Goal: Task Accomplishment & Management: Manage account settings

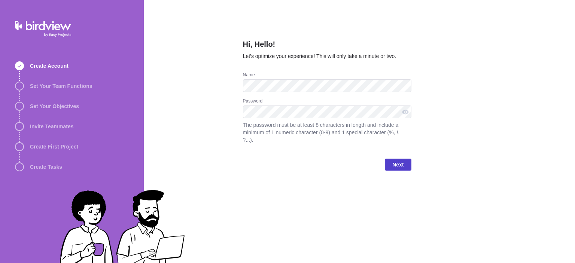
click at [396, 161] on span "Next" at bounding box center [397, 164] width 11 height 9
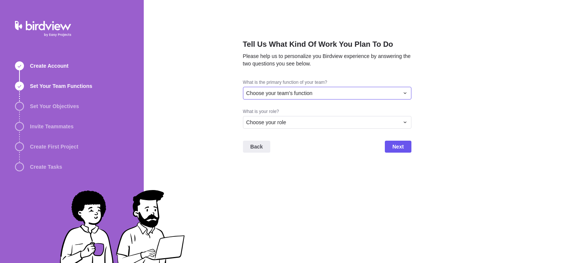
click at [315, 93] on div "Choose your team's function" at bounding box center [322, 92] width 153 height 7
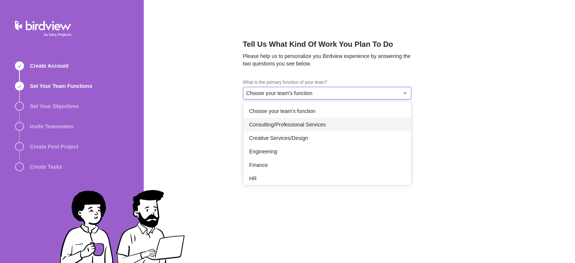
click at [298, 121] on span "Consulting/Professional Services" at bounding box center [287, 124] width 77 height 7
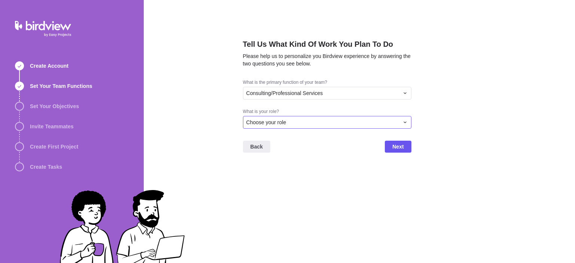
click at [298, 121] on div "Choose your role" at bounding box center [322, 122] width 153 height 7
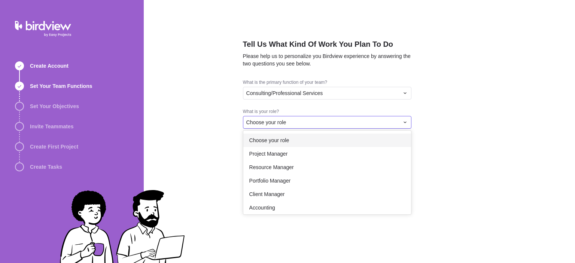
click at [291, 146] on div "Choose your role" at bounding box center [327, 140] width 168 height 13
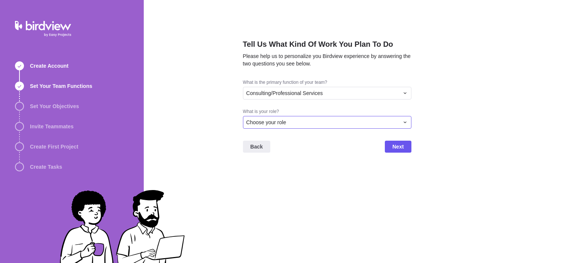
click at [295, 123] on div "Choose your role" at bounding box center [322, 122] width 153 height 7
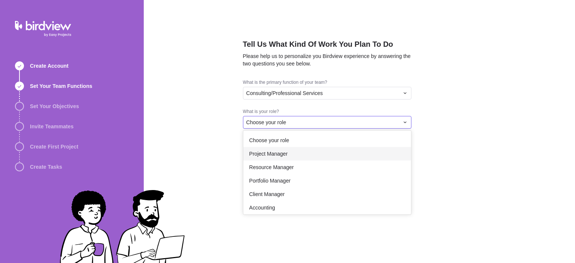
click at [294, 155] on div "Project Manager" at bounding box center [327, 153] width 168 height 13
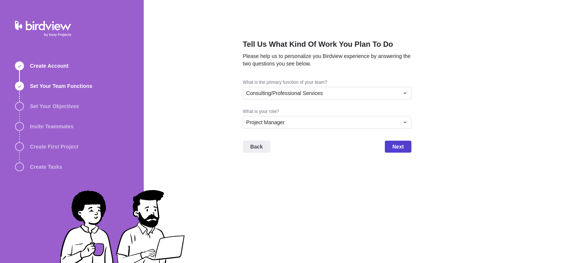
click at [401, 143] on span "Next" at bounding box center [397, 146] width 11 height 9
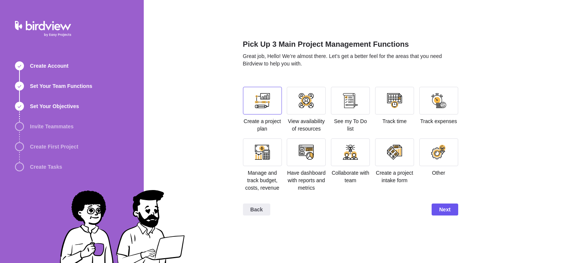
click at [271, 103] on div at bounding box center [262, 101] width 39 height 28
click at [452, 212] on span "Next" at bounding box center [445, 210] width 26 height 12
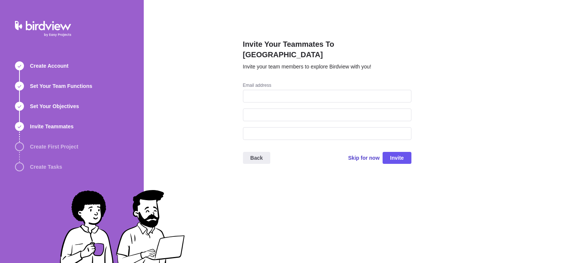
click at [366, 154] on span "Skip for now" at bounding box center [363, 157] width 31 height 7
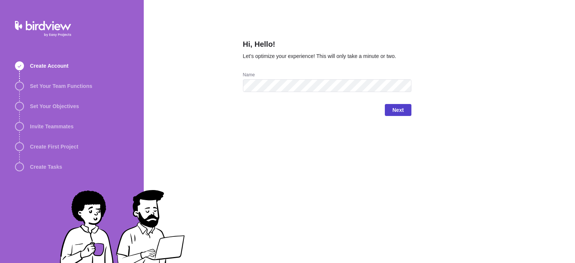
click at [395, 109] on span "Next" at bounding box center [397, 110] width 11 height 9
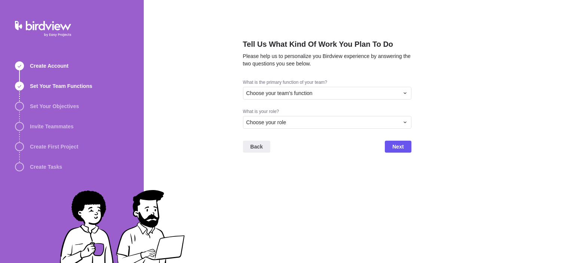
click at [338, 100] on div "What is the primary function of your team? Choose your team's function" at bounding box center [327, 93] width 169 height 29
click at [335, 95] on div "Choose your team's function" at bounding box center [322, 92] width 153 height 7
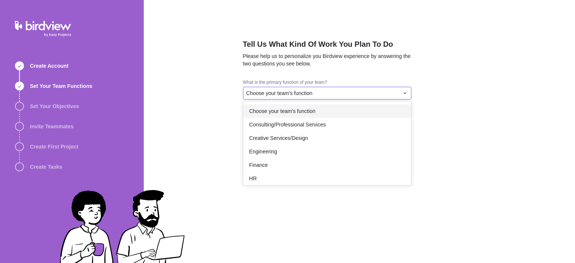
click at [324, 116] on div "Choose your team's function" at bounding box center [327, 110] width 168 height 13
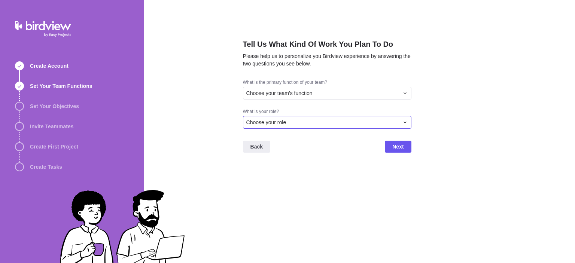
click at [319, 122] on div "Choose your role" at bounding box center [322, 122] width 153 height 7
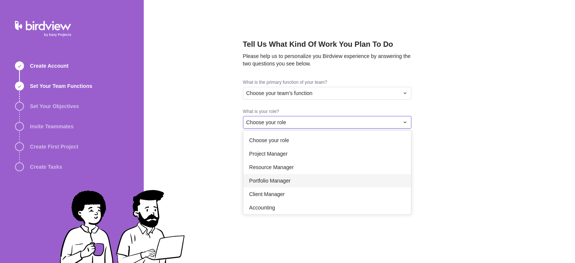
click at [298, 175] on div "Portfolio Manager" at bounding box center [327, 180] width 168 height 13
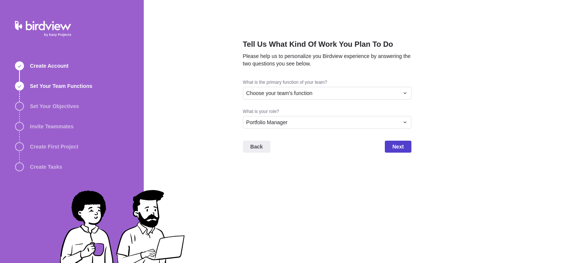
click at [401, 151] on span "Next" at bounding box center [398, 147] width 26 height 12
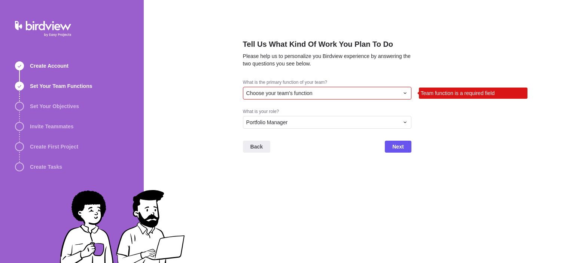
click at [363, 91] on div "Choose your team's function" at bounding box center [322, 92] width 153 height 7
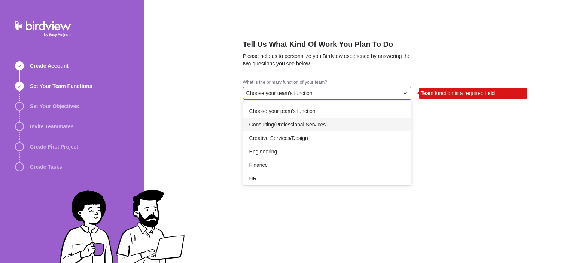
click at [338, 119] on div "Consulting/Professional Services" at bounding box center [327, 124] width 168 height 13
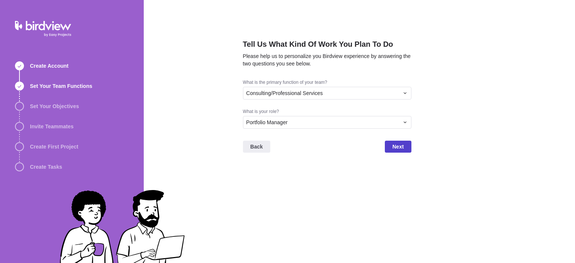
click at [395, 145] on span "Next" at bounding box center [397, 146] width 11 height 9
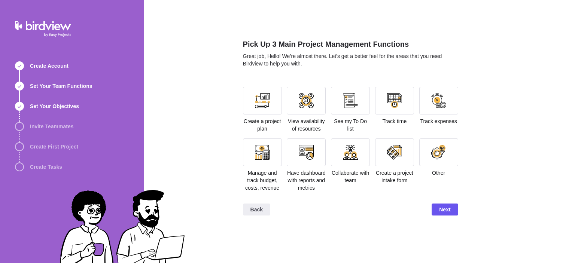
click at [272, 115] on div "Create a project plan" at bounding box center [262, 110] width 39 height 46
click at [269, 104] on div at bounding box center [262, 100] width 15 height 15
click at [448, 212] on span "Next" at bounding box center [444, 209] width 11 height 9
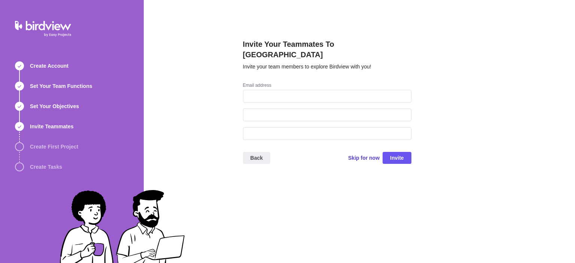
click at [361, 154] on span "Skip for now" at bounding box center [363, 157] width 31 height 7
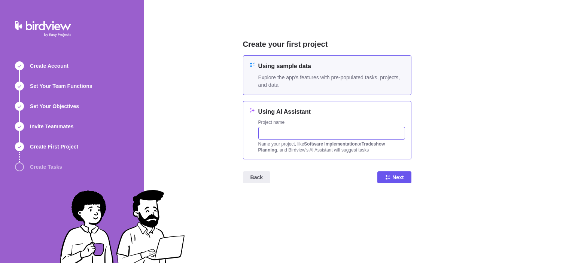
click at [307, 129] on input "text" at bounding box center [331, 133] width 147 height 13
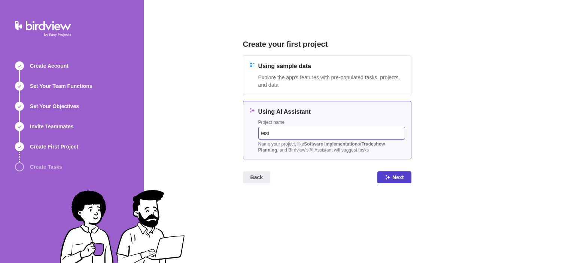
type input "test"
click at [397, 178] on span "Next" at bounding box center [397, 177] width 11 height 9
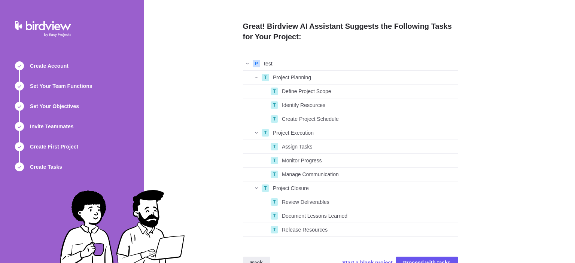
scroll to position [18, 0]
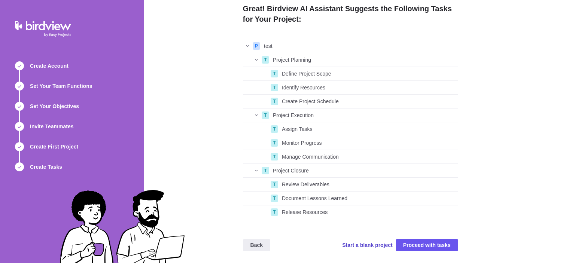
click at [386, 245] on span "Start a blank project" at bounding box center [367, 245] width 51 height 7
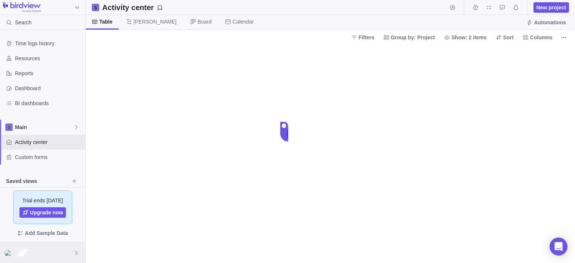
click at [57, 254] on div at bounding box center [42, 253] width 85 height 21
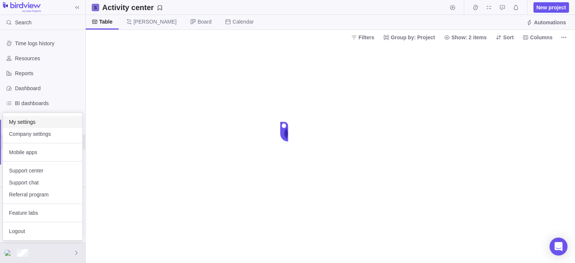
click at [36, 123] on span "My settings" at bounding box center [42, 121] width 67 height 7
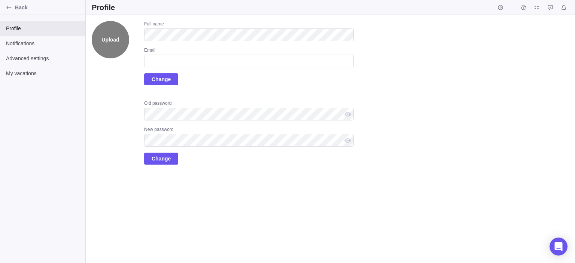
click at [112, 50] on label "Upload" at bounding box center [110, 39] width 37 height 37
click at [0, 0] on input "Upload" at bounding box center [0, 0] width 0 height 0
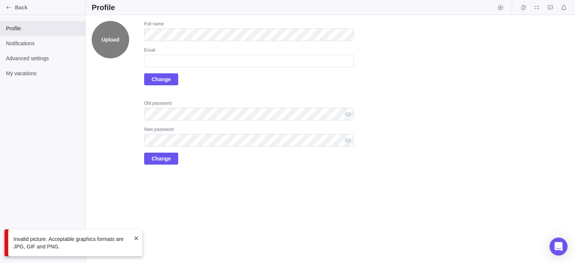
click at [120, 41] on label "Upload" at bounding box center [110, 39] width 37 height 37
click at [0, 0] on input "Upload" at bounding box center [0, 0] width 0 height 0
click at [136, 235] on div "Invalid picture. Acceptable graphics formats are JPG, GIF and PNG." at bounding box center [73, 243] width 138 height 27
click at [136, 237] on span at bounding box center [136, 239] width 6 height 6
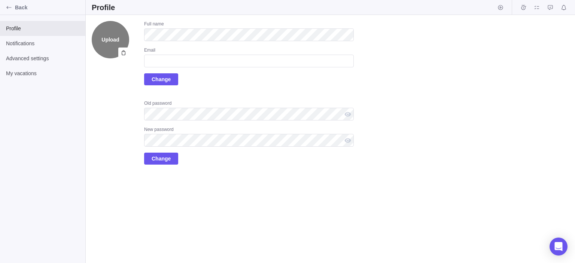
click at [106, 41] on label "Upload" at bounding box center [110, 39] width 37 height 37
click at [0, 0] on input "Upload" at bounding box center [0, 0] width 0 height 0
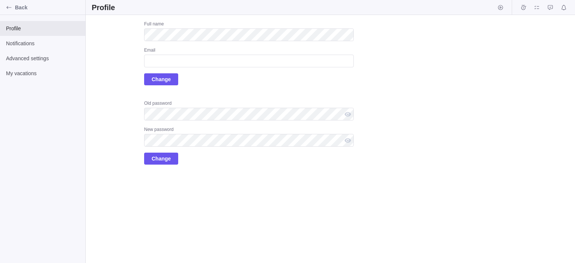
click at [119, 93] on div "Upload Full name Email Change Old password New password Change" at bounding box center [223, 93] width 262 height 144
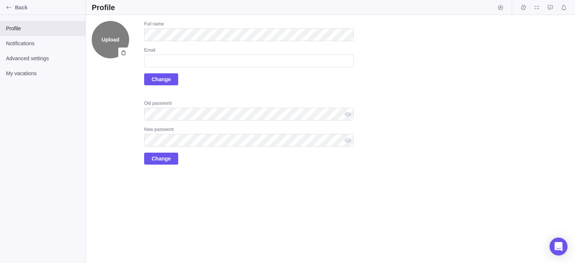
click at [113, 38] on label "Upload" at bounding box center [110, 39] width 37 height 37
click at [0, 0] on input "Upload" at bounding box center [0, 0] width 0 height 0
click at [122, 43] on label "Upload" at bounding box center [110, 39] width 37 height 37
click at [0, 0] on input "Upload" at bounding box center [0, 0] width 0 height 0
click at [103, 97] on div "Upload Full name Email Change Old password New password Change" at bounding box center [223, 93] width 262 height 144
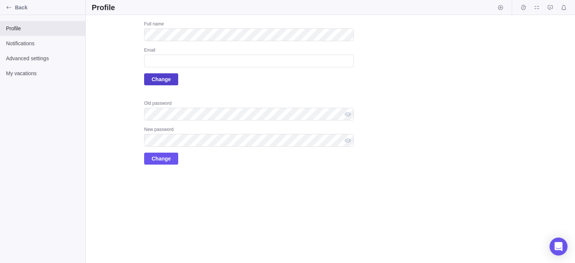
click at [164, 80] on span "Change" at bounding box center [161, 79] width 19 height 9
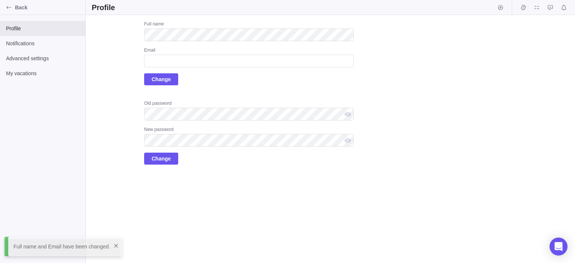
click at [206, 55] on div "Email" at bounding box center [249, 50] width 210 height 7
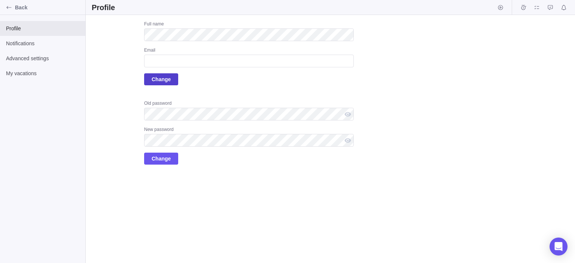
click at [161, 81] on span "Change" at bounding box center [161, 79] width 19 height 9
click at [196, 82] on div "Full name Email Change" at bounding box center [249, 53] width 210 height 64
click at [54, 41] on span "Notifications" at bounding box center [42, 43] width 73 height 7
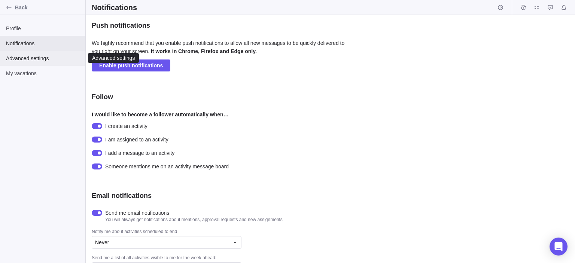
click at [54, 62] on span "Advanced settings" at bounding box center [42, 58] width 73 height 7
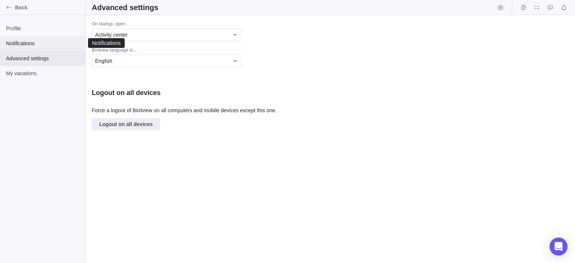
click at [42, 40] on div "Notifications" at bounding box center [42, 43] width 85 height 15
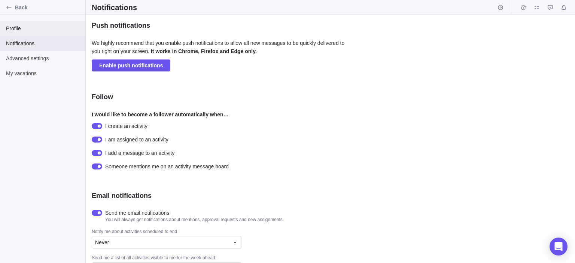
click at [36, 30] on span "Profile" at bounding box center [42, 28] width 73 height 7
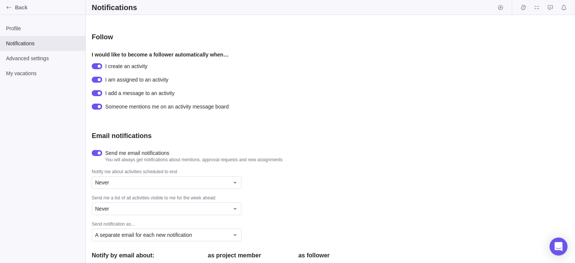
scroll to position [183, 0]
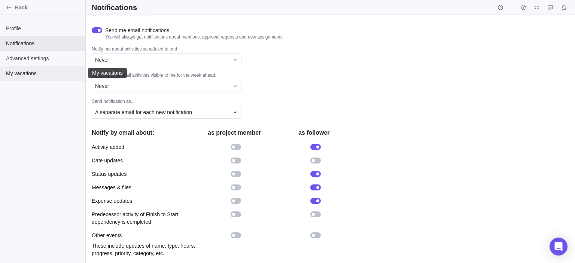
click at [52, 75] on span "My vacations" at bounding box center [42, 73] width 73 height 7
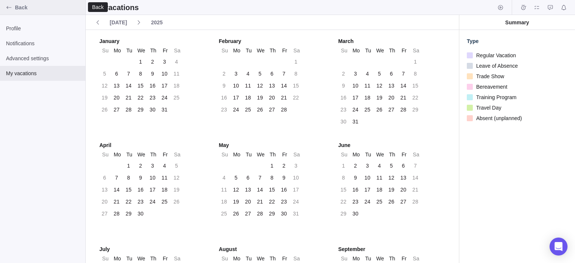
click at [11, 7] on icon "Back" at bounding box center [9, 7] width 6 height 6
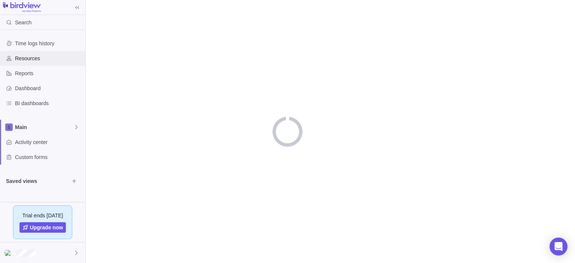
click at [29, 58] on span "Resources" at bounding box center [48, 58] width 67 height 7
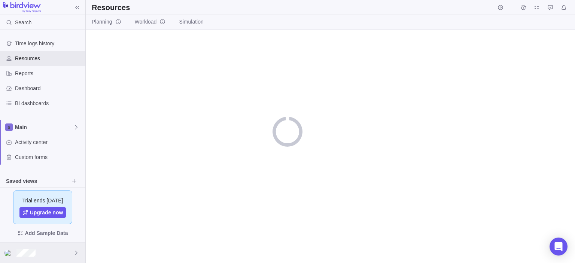
click at [49, 249] on div at bounding box center [42, 253] width 85 height 21
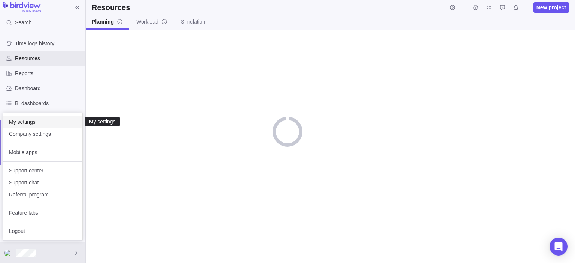
click at [38, 128] on div "My settings" at bounding box center [42, 122] width 79 height 12
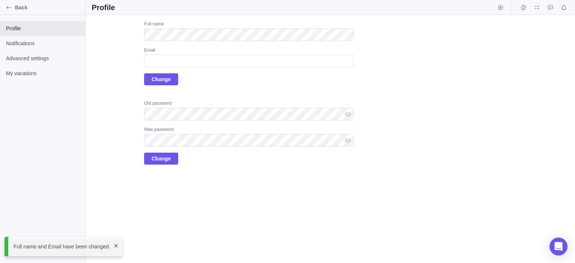
click at [282, 92] on div "Full name Email Change Old password New password Change" at bounding box center [249, 93] width 210 height 144
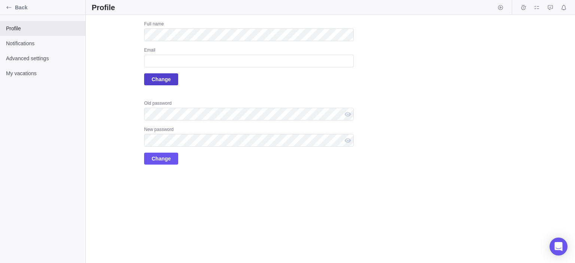
click at [161, 81] on span "Change" at bounding box center [161, 79] width 19 height 9
click at [137, 34] on div "Upload Full name Email Change Old password New password Change" at bounding box center [223, 93] width 262 height 144
click at [58, 46] on span "Notifications" at bounding box center [42, 43] width 73 height 7
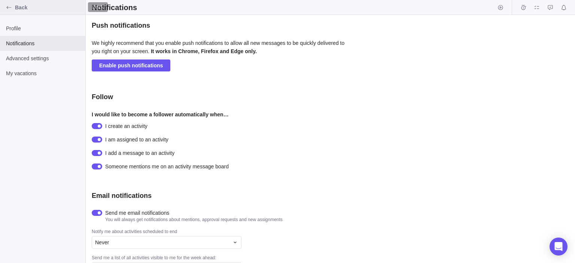
click at [14, 7] on div "Back" at bounding box center [9, 7] width 12 height 12
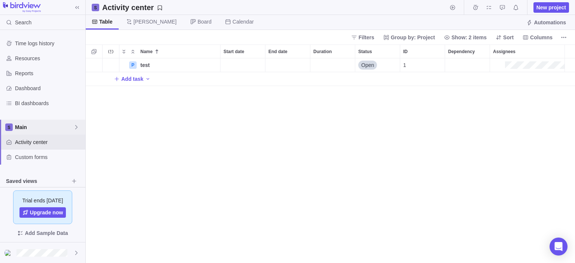
scroll to position [199, 483]
click at [77, 122] on div "Main" at bounding box center [42, 127] width 85 height 15
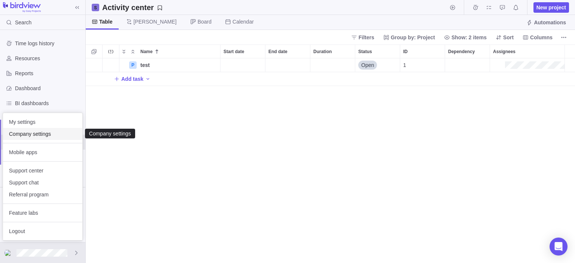
click at [38, 137] on span "Company settings" at bounding box center [42, 133] width 67 height 7
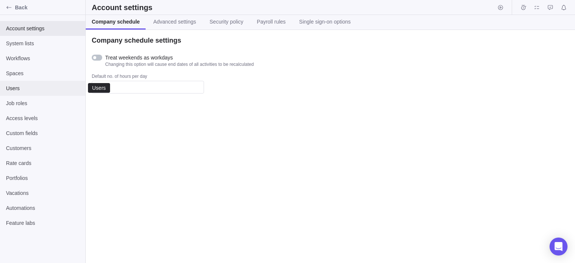
click at [11, 83] on div "Users" at bounding box center [42, 88] width 85 height 15
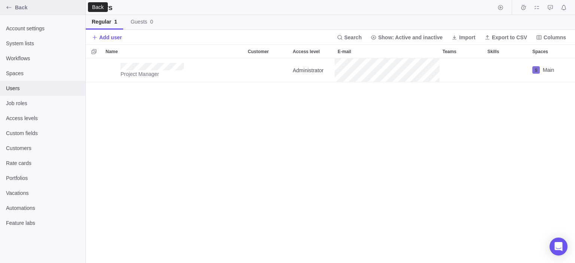
scroll to position [199, 483]
click at [17, 11] on span "Back" at bounding box center [48, 7] width 67 height 7
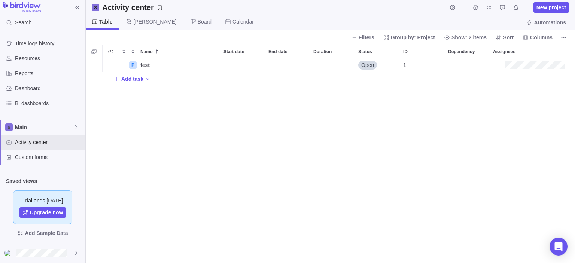
scroll to position [199, 483]
click at [17, 11] on img at bounding box center [22, 7] width 38 height 10
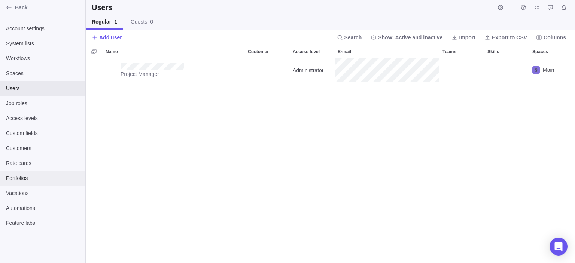
scroll to position [199, 483]
click at [16, 10] on span "Back" at bounding box center [48, 7] width 67 height 7
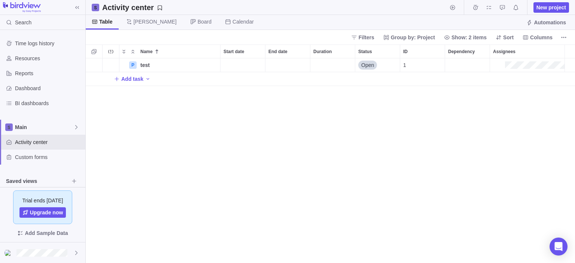
scroll to position [199, 483]
click at [66, 258] on div at bounding box center [42, 253] width 85 height 21
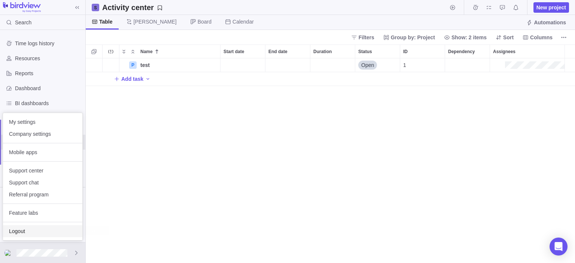
click at [64, 231] on span "Logout" at bounding box center [42, 231] width 67 height 7
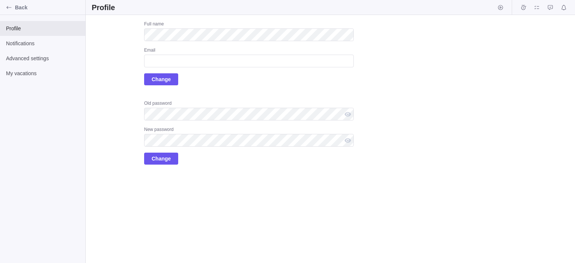
click at [310, 45] on div "Full name Email Change" at bounding box center [249, 53] width 210 height 64
click at [285, 85] on div "Full name Email Change" at bounding box center [249, 53] width 210 height 64
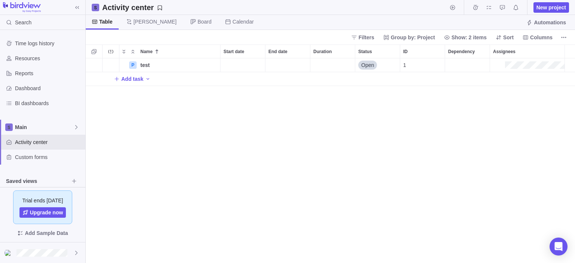
scroll to position [199, 483]
click at [323, 88] on div "P test Details Open 1 Add task" at bounding box center [330, 160] width 489 height 205
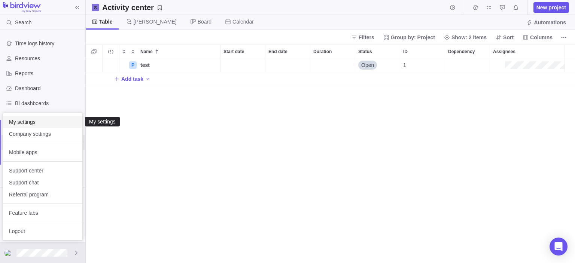
click at [48, 125] on span "My settings" at bounding box center [42, 121] width 67 height 7
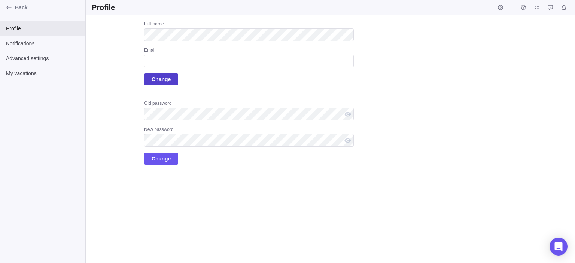
click at [167, 78] on span "Change" at bounding box center [161, 79] width 19 height 9
click at [10, 12] on div "Back" at bounding box center [9, 7] width 12 height 12
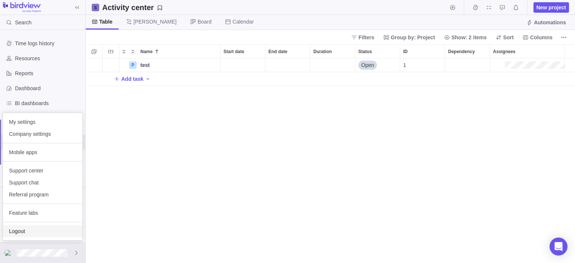
scroll to position [199, 483]
click at [43, 233] on span "Logout" at bounding box center [42, 231] width 67 height 7
click at [44, 123] on span "My settings" at bounding box center [42, 121] width 67 height 7
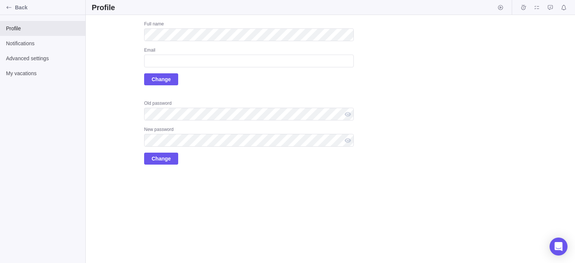
click at [110, 106] on div "Upload Full name Email Change Old password New password Change" at bounding box center [223, 93] width 262 height 144
click at [10, 7] on icon "Back" at bounding box center [8, 7] width 5 height 3
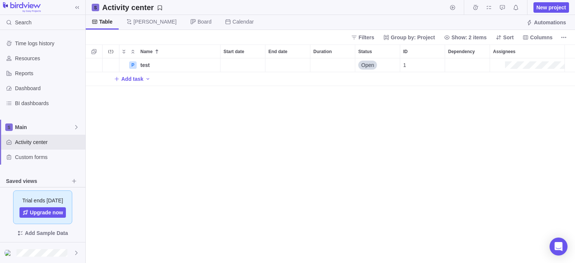
scroll to position [199, 483]
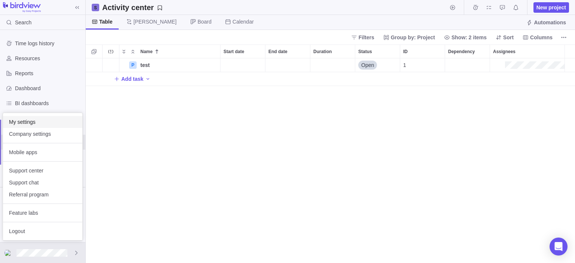
click at [57, 124] on span "My settings" at bounding box center [42, 121] width 67 height 7
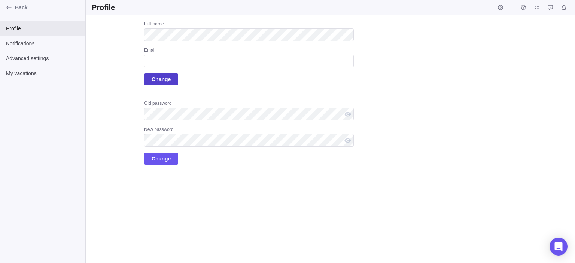
click at [161, 76] on span "Change" at bounding box center [161, 79] width 19 height 9
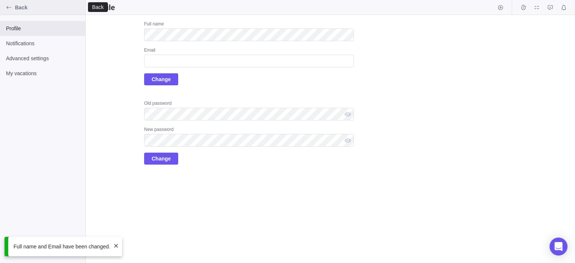
click at [9, 4] on icon "Back" at bounding box center [9, 7] width 6 height 6
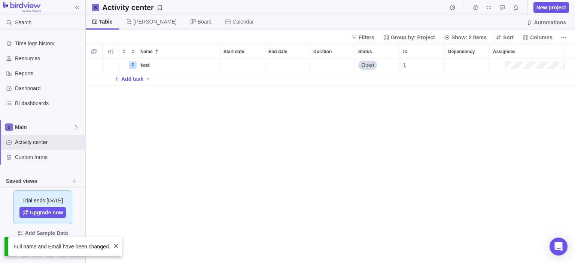
scroll to position [199, 483]
click at [71, 248] on div at bounding box center [42, 253] width 85 height 21
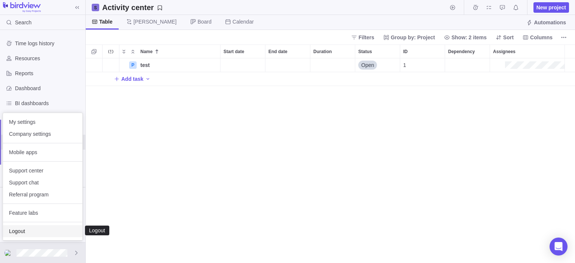
click at [39, 235] on div "Logout" at bounding box center [42, 231] width 79 height 12
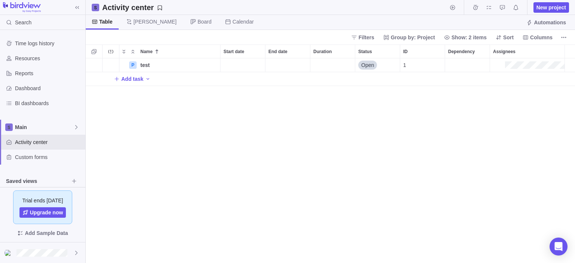
scroll to position [199, 483]
click at [37, 128] on span "Main" at bounding box center [44, 127] width 58 height 7
click at [37, 151] on div "Main" at bounding box center [42, 144] width 79 height 13
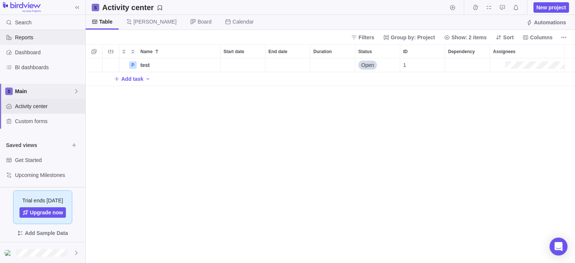
scroll to position [37, 0]
click at [29, 94] on span "Main" at bounding box center [44, 90] width 58 height 7
click at [36, 114] on div "Main" at bounding box center [42, 107] width 79 height 13
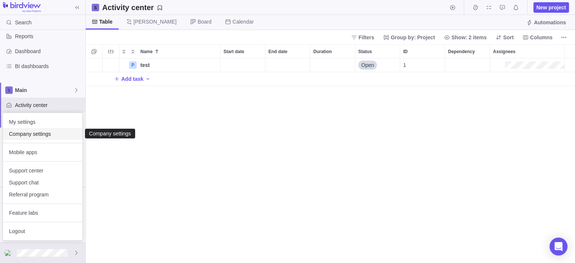
click at [43, 135] on span "Company settings" at bounding box center [42, 133] width 67 height 7
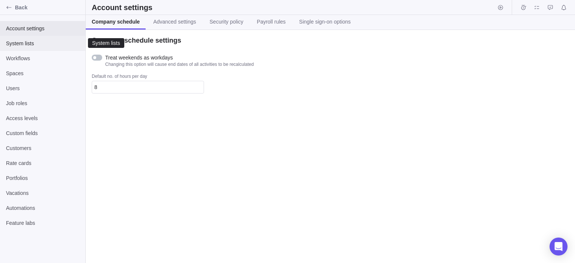
click at [34, 50] on div "System lists" at bounding box center [42, 43] width 85 height 15
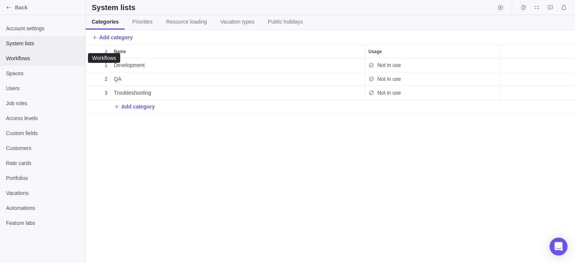
scroll to position [199, 483]
click at [34, 61] on span "Workflows" at bounding box center [42, 58] width 73 height 7
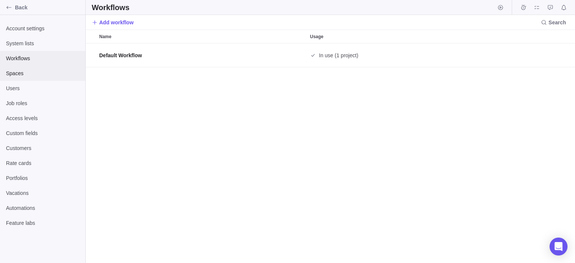
scroll to position [213, 483]
click at [29, 86] on span "Users" at bounding box center [42, 88] width 73 height 7
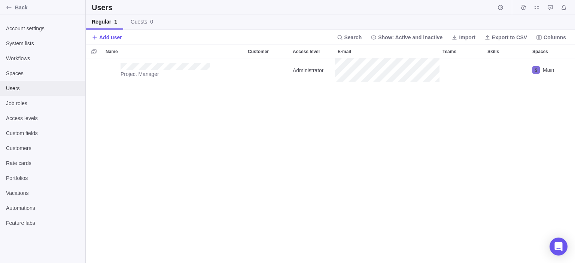
scroll to position [199, 483]
click at [117, 35] on span "Add user" at bounding box center [110, 37] width 23 height 7
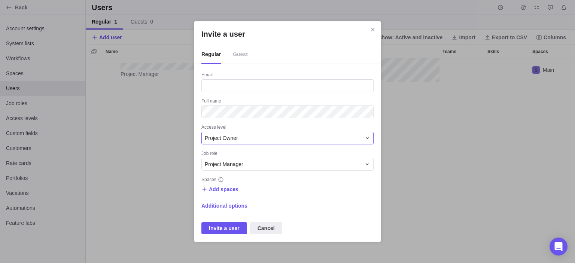
click at [232, 142] on span "Project Owner" at bounding box center [221, 137] width 33 height 7
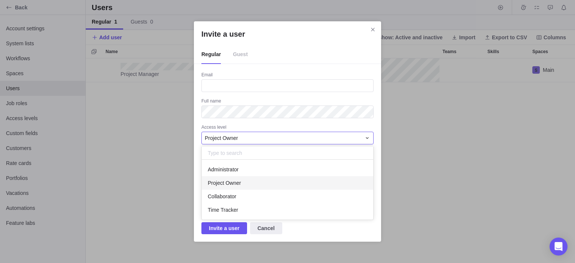
scroll to position [54, 165]
click at [230, 183] on span "Project Owner" at bounding box center [224, 182] width 33 height 7
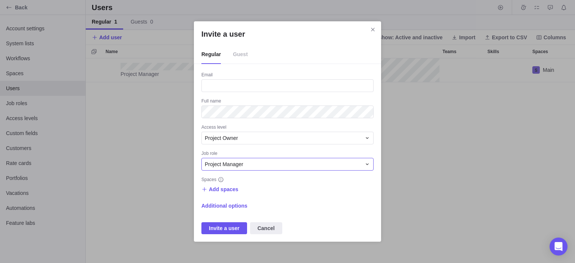
click at [235, 170] on div "Project Manager" at bounding box center [287, 164] width 172 height 13
click at [266, 148] on div "Email Full name Access level Project Owner Job role Project Manager Spaces Add …" at bounding box center [287, 153] width 172 height 163
click at [233, 233] on span "Invite a user" at bounding box center [224, 228] width 31 height 9
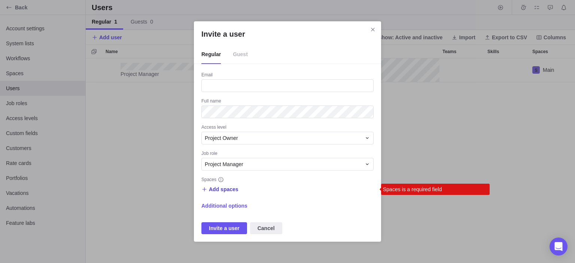
click at [233, 191] on span "Add spaces" at bounding box center [224, 189] width 30 height 7
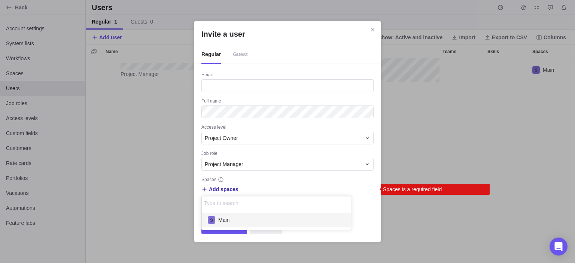
click at [219, 221] on span "Main" at bounding box center [223, 219] width 11 height 7
click at [218, 234] on div "Invite a user Regular Guest Email Full name Access level Project Owner Job role…" at bounding box center [287, 131] width 575 height 263
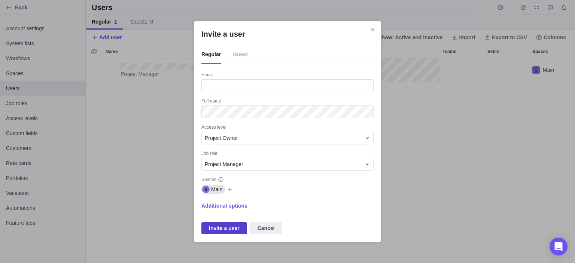
click at [219, 232] on span "Invite a user" at bounding box center [224, 228] width 31 height 9
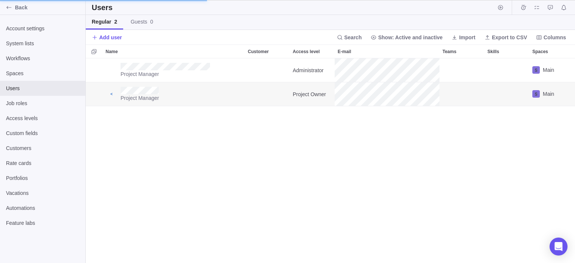
scroll to position [7, 6]
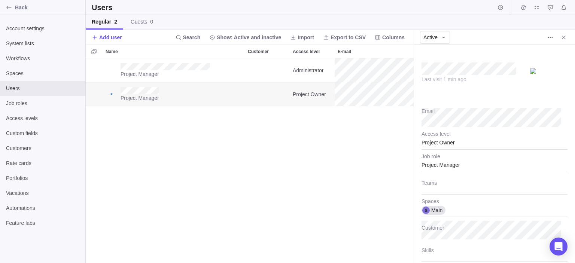
click at [345, 233] on div "Project Manager Administrator Main Project Manager Project Owner Main" at bounding box center [250, 160] width 328 height 205
click at [453, 144] on div "Project Owner" at bounding box center [495, 140] width 146 height 19
click at [453, 144] on input "text" at bounding box center [495, 140] width 146 height 19
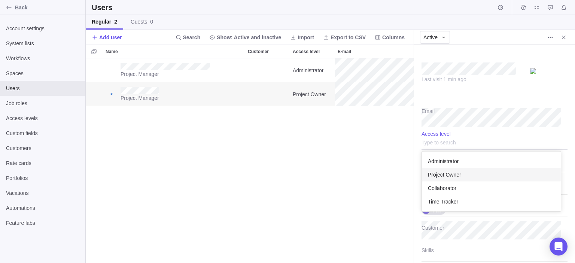
scroll to position [54, 133]
click at [379, 199] on body "Back Account settings System lists Workflows Spaces Users Job roles Access leve…" at bounding box center [287, 131] width 575 height 263
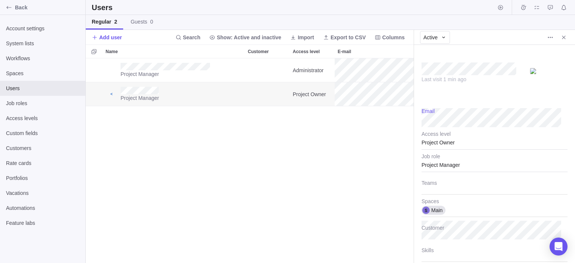
scroll to position [199, 322]
click at [397, 148] on div "Project Manager Administrator Main Project Manager Project Owner Main" at bounding box center [250, 160] width 328 height 205
click at [437, 169] on div "Project Manager" at bounding box center [495, 163] width 146 height 19
click at [443, 145] on div "Last visit 1 min ago Email Project Owner Access level Project Manager Job role …" at bounding box center [494, 154] width 161 height 218
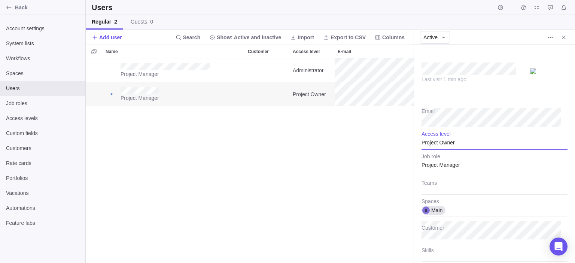
click at [443, 145] on div "Project Owner" at bounding box center [495, 140] width 146 height 19
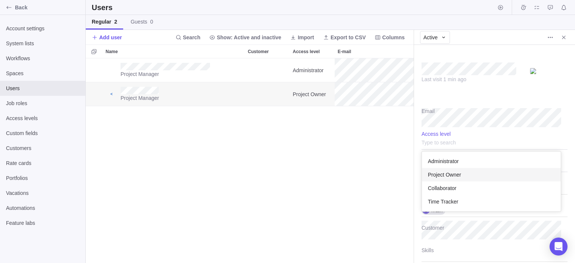
scroll to position [54, 133]
click at [449, 163] on span "Administrator" at bounding box center [443, 161] width 31 height 7
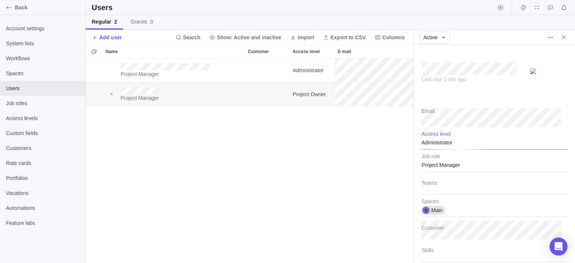
type textarea "x"
click at [564, 39] on icon "Close" at bounding box center [564, 37] width 6 height 6
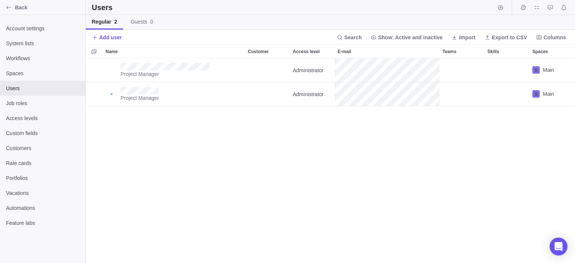
click at [316, 177] on div "Project Manager Administrator Main Project Manager Administrator Main" at bounding box center [330, 160] width 489 height 205
